Goal: Task Accomplishment & Management: Use online tool/utility

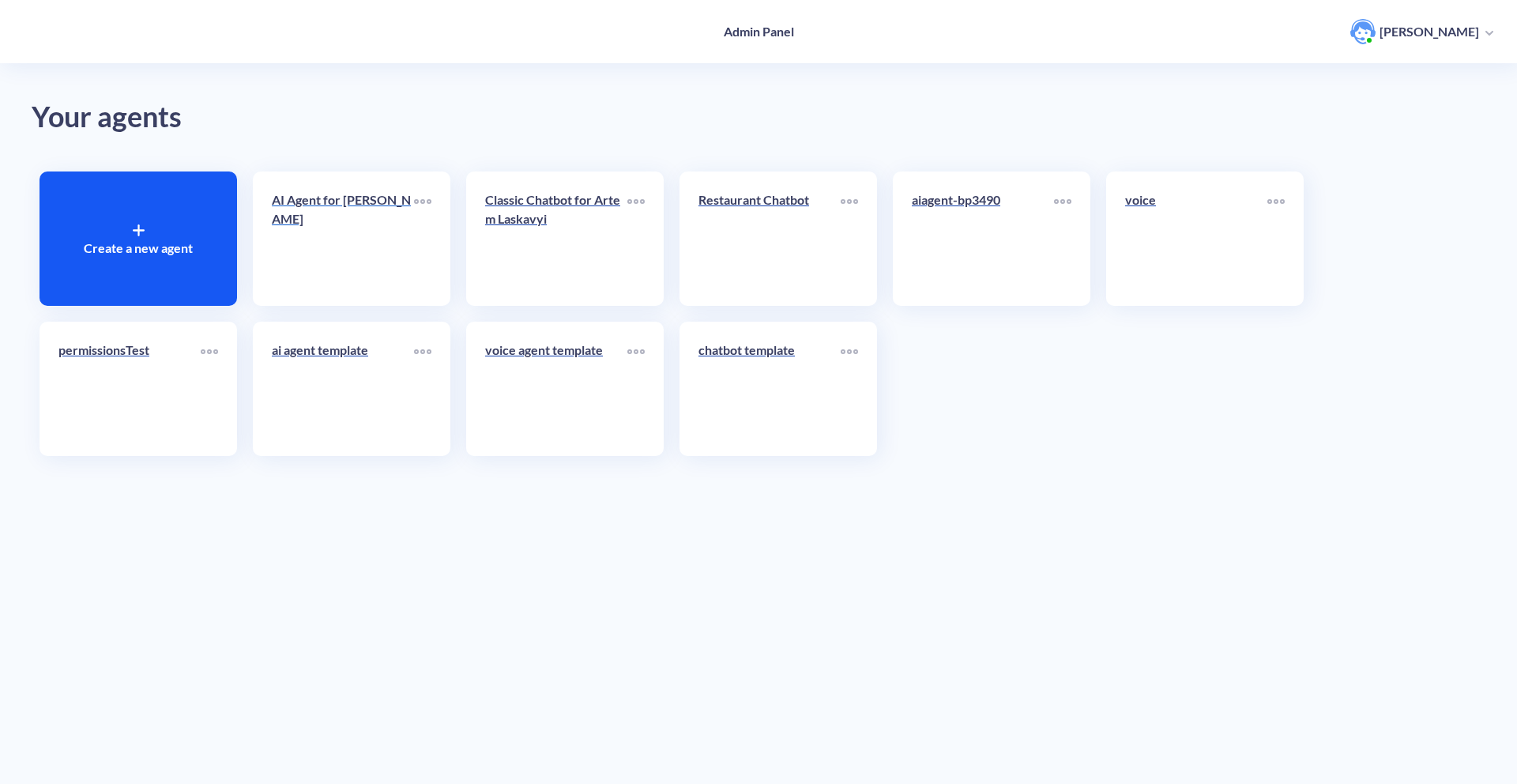
click at [272, 198] on p "AI Agent for [PERSON_NAME]" at bounding box center [343, 209] width 142 height 38
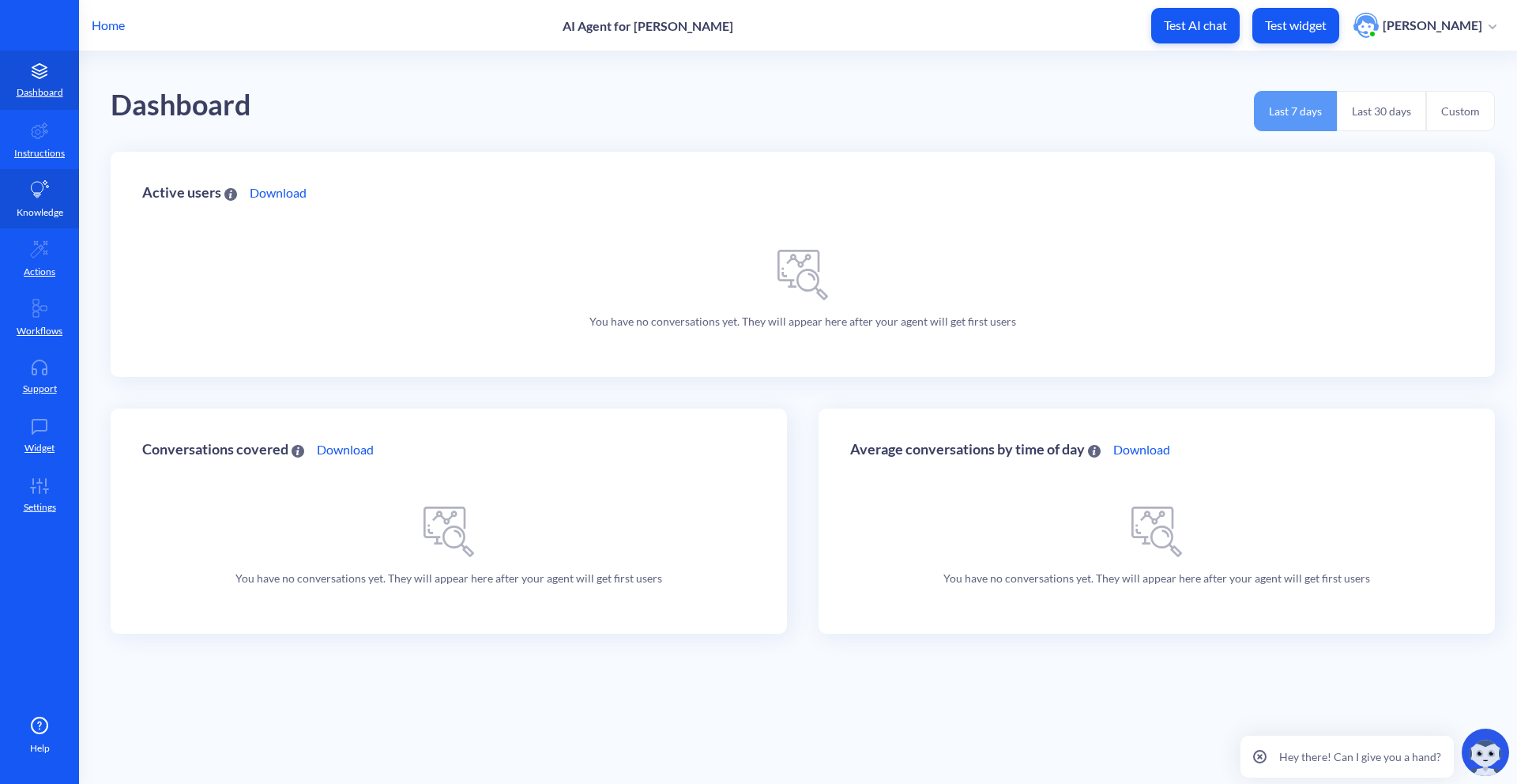
click at [43, 195] on icon at bounding box center [39, 189] width 19 height 19
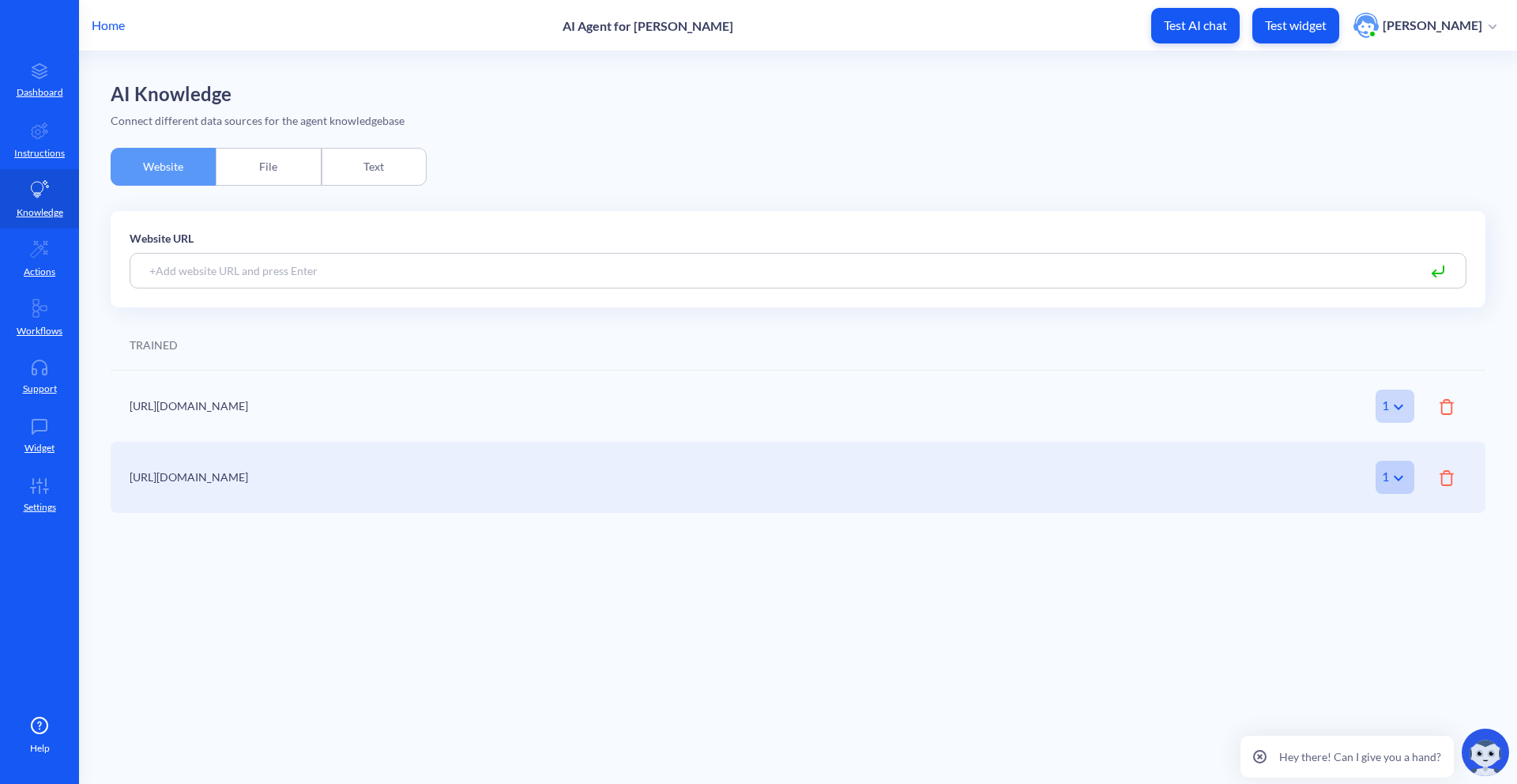
click at [312, 274] on input at bounding box center [798, 271] width 1337 height 35
type input "v"
click at [639, 187] on div "AI Knowledge Connect different data sources for the agent knowledgebase Website…" at bounding box center [798, 297] width 1375 height 430
click at [251, 175] on div "File" at bounding box center [268, 166] width 105 height 38
